Goal: Check status

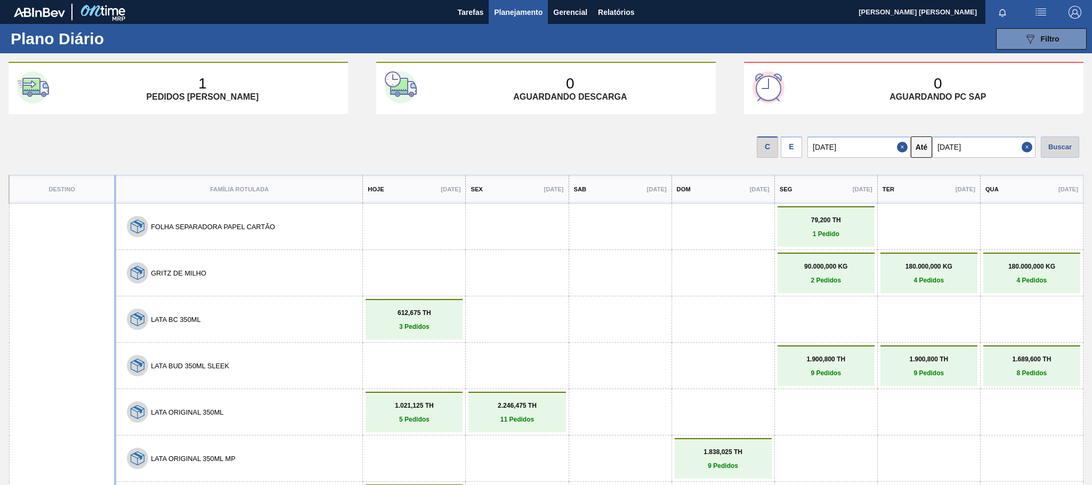
scroll to position [80, 0]
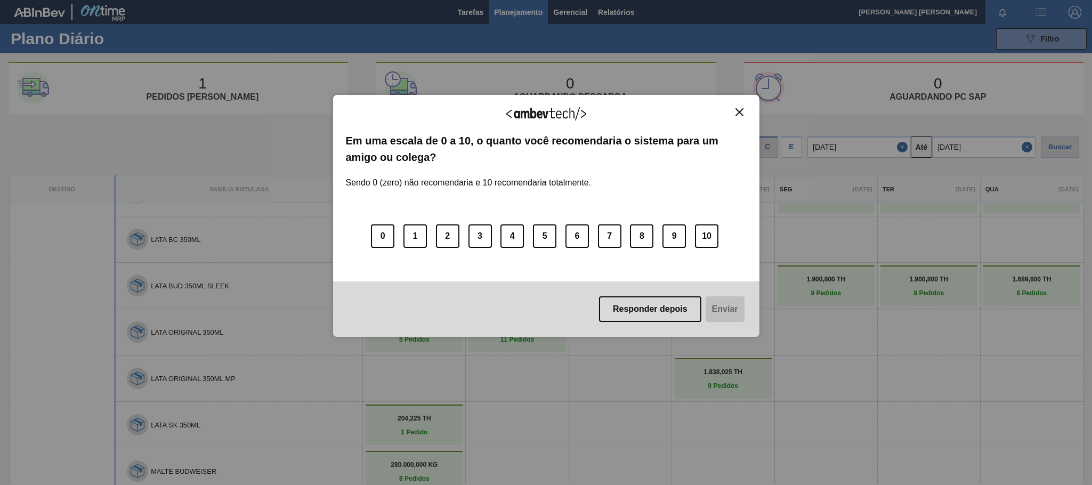
click at [743, 114] on button "Close" at bounding box center [739, 112] width 14 height 9
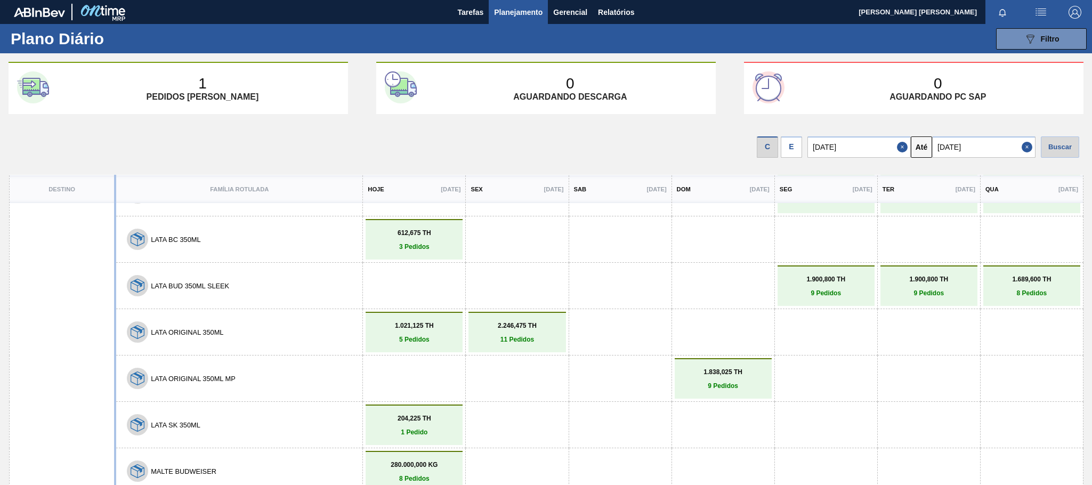
scroll to position [0, 0]
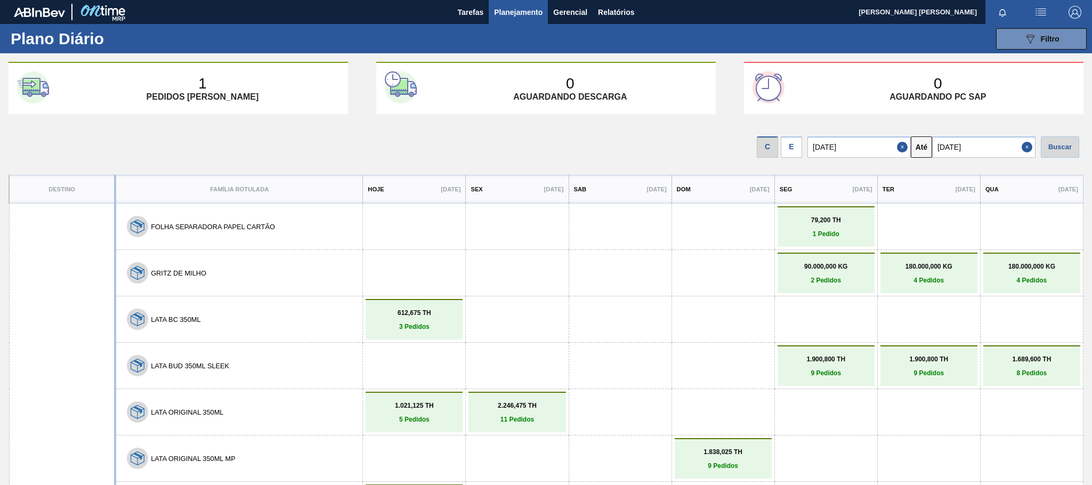
click at [837, 229] on link "79,200 TH 1 Pedido" at bounding box center [826, 226] width 92 height 21
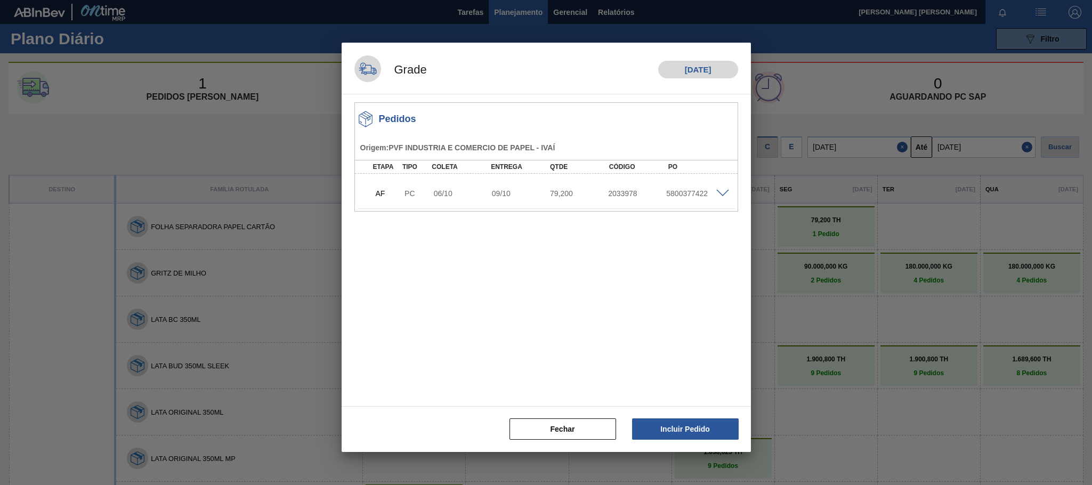
click at [880, 317] on div at bounding box center [546, 242] width 1092 height 485
click at [568, 430] on button "Fechar" at bounding box center [563, 428] width 107 height 21
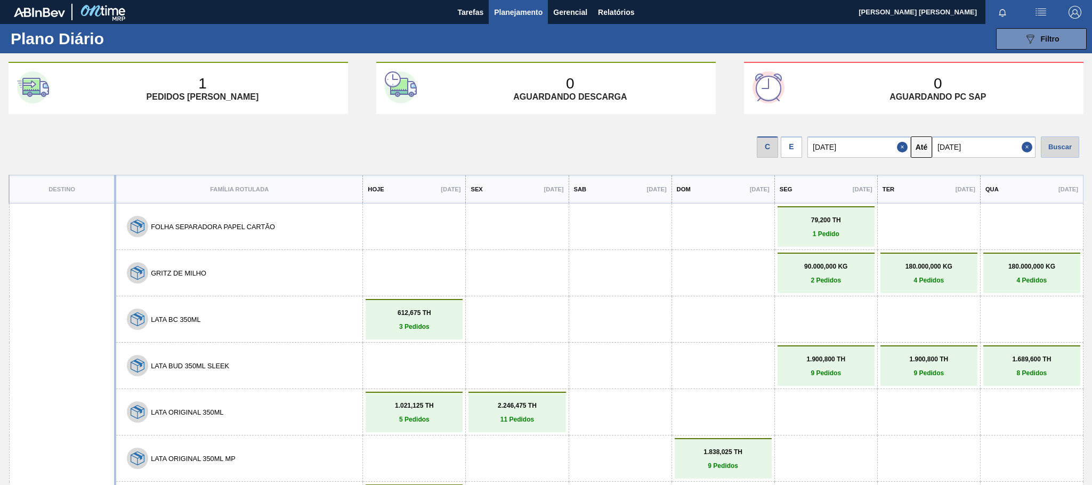
click at [801, 224] on p "79,200 TH" at bounding box center [826, 219] width 92 height 7
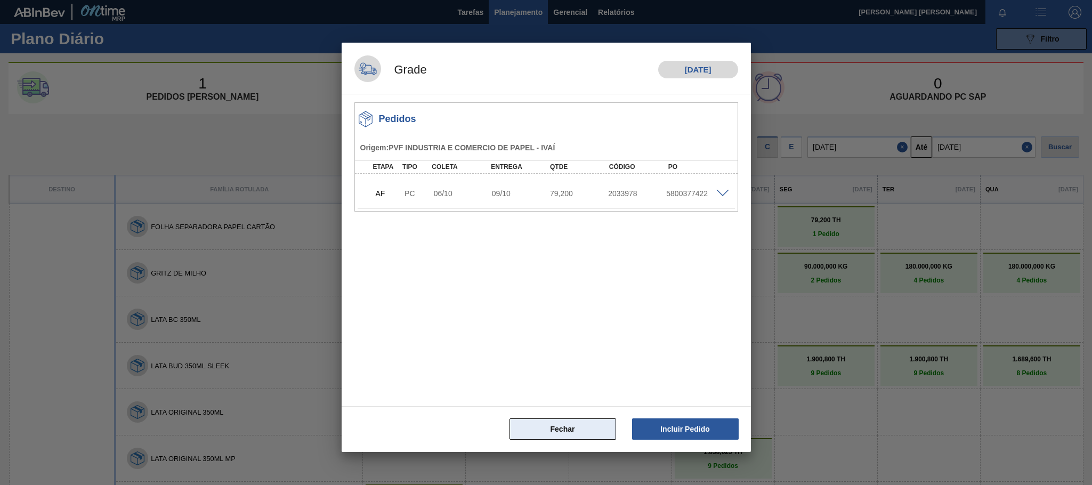
click at [548, 424] on button "Fechar" at bounding box center [563, 428] width 107 height 21
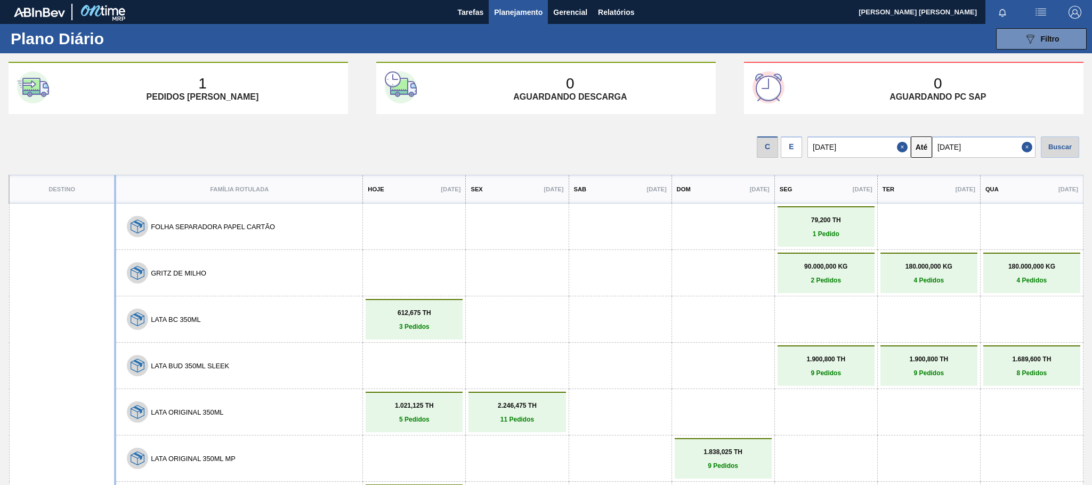
click at [921, 227] on div at bounding box center [929, 226] width 92 height 34
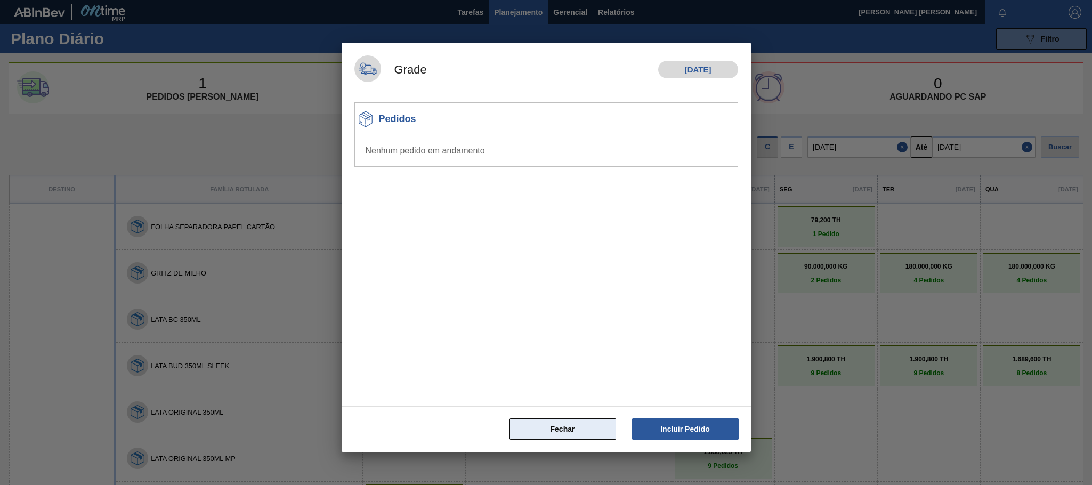
click at [532, 427] on button "Fechar" at bounding box center [563, 428] width 107 height 21
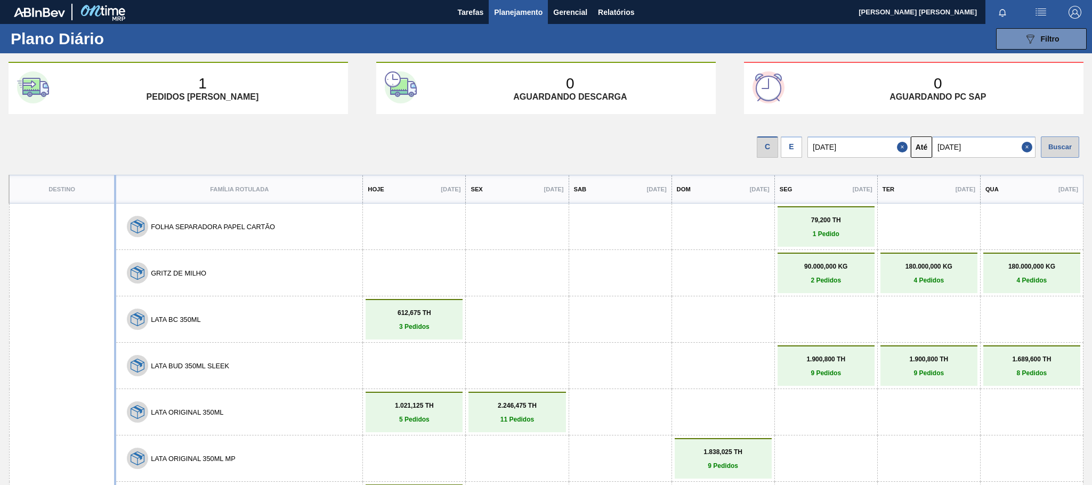
click at [1070, 144] on div "Buscar" at bounding box center [1060, 146] width 38 height 21
click at [994, 149] on input "[DATE]" at bounding box center [983, 146] width 103 height 21
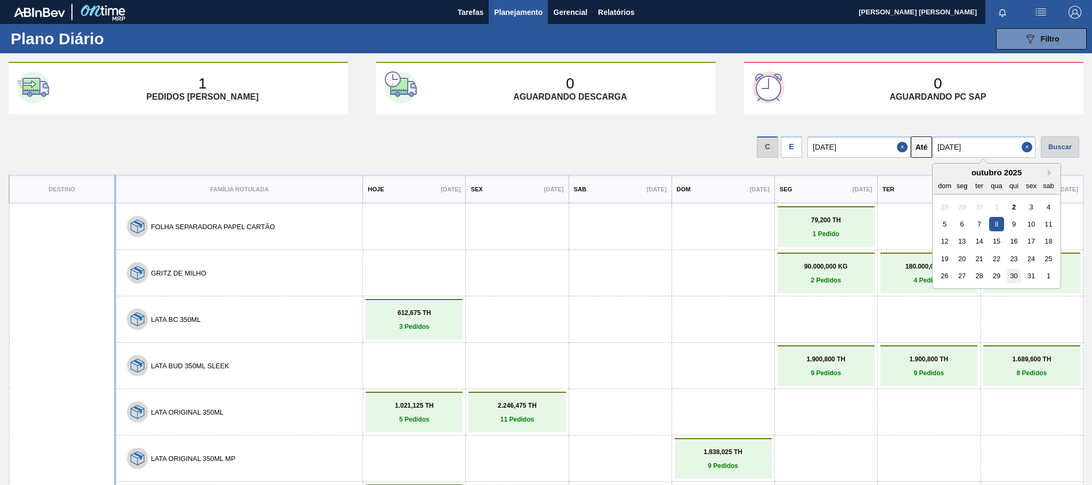
click at [1014, 273] on div "30" at bounding box center [1014, 276] width 14 height 14
type input "[DATE]"
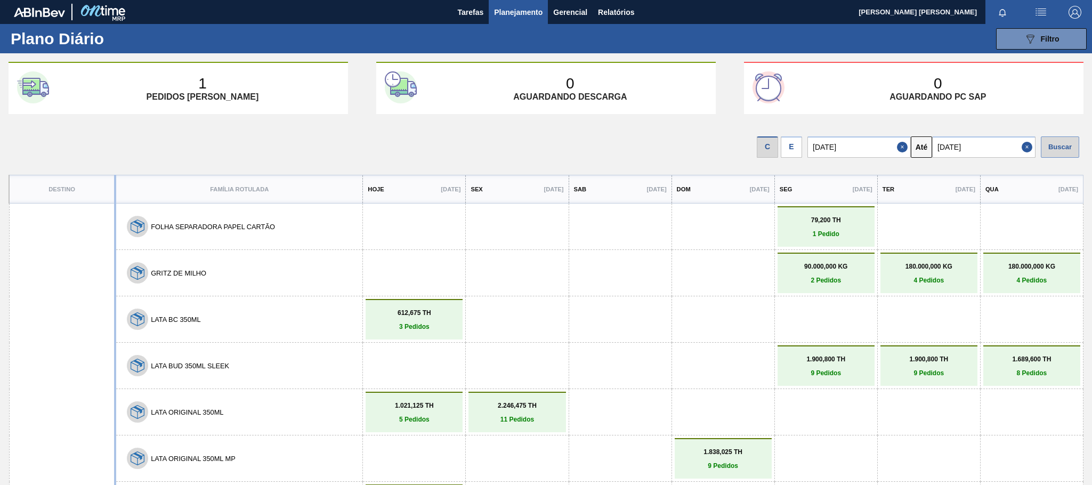
click at [1059, 147] on div "Buscar" at bounding box center [1060, 146] width 38 height 21
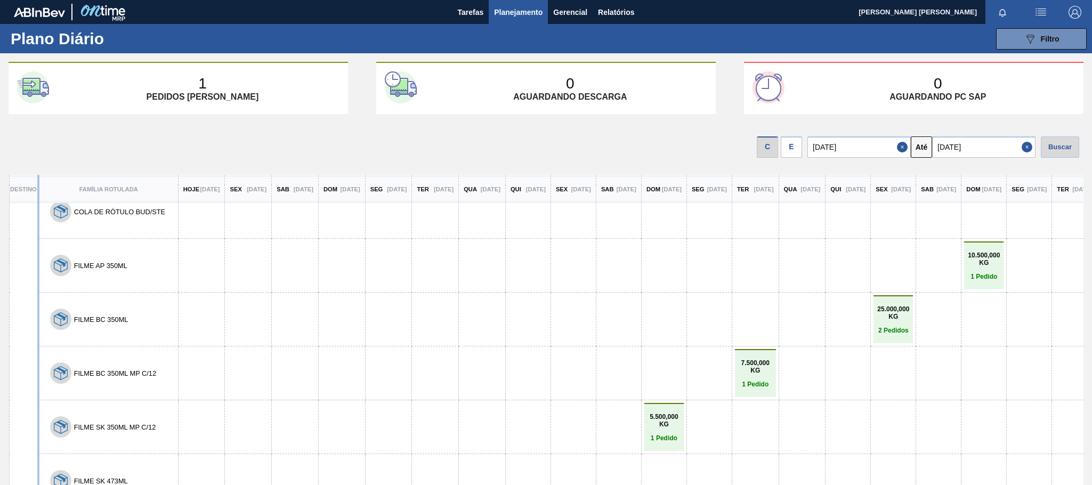
scroll to position [160, 0]
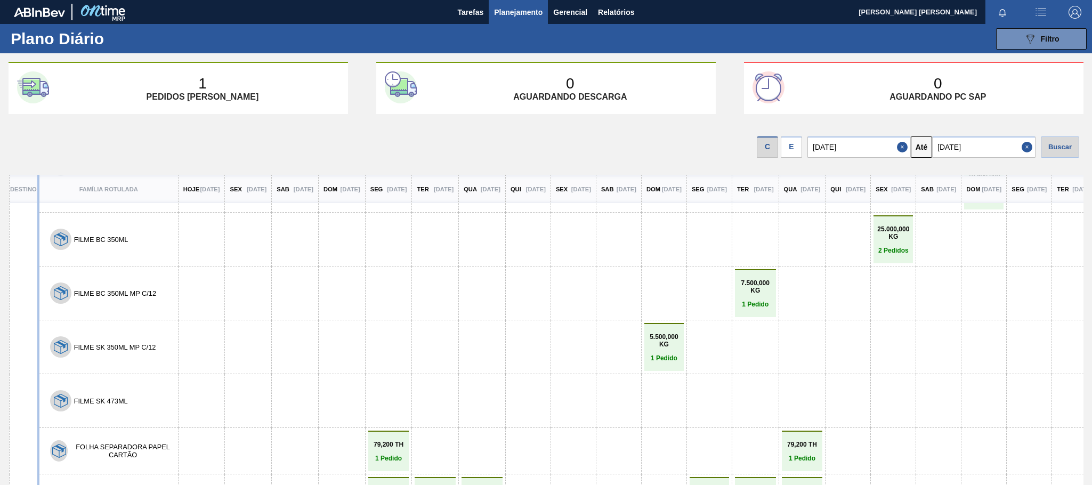
click at [841, 48] on div "Plano Diário 089F7B8B-B2A5-4AFE-B5C0-19BA573D28AC Filtro Responsável Destino De…" at bounding box center [546, 38] width 1092 height 29
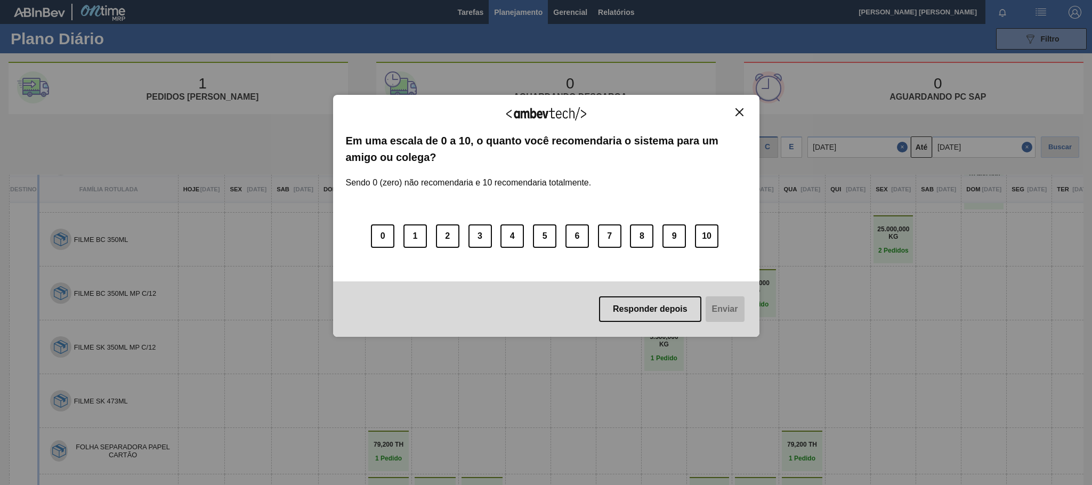
click at [736, 110] on img "Close" at bounding box center [739, 112] width 8 height 8
